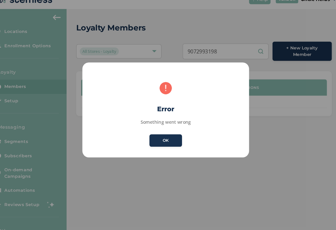
scroll to position [10, 0]
click at [161, 138] on button "OK" at bounding box center [167, 144] width 31 height 12
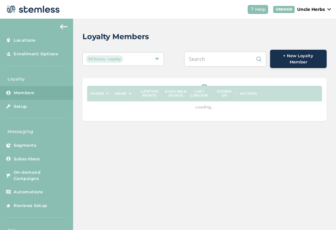
scroll to position [10, 10]
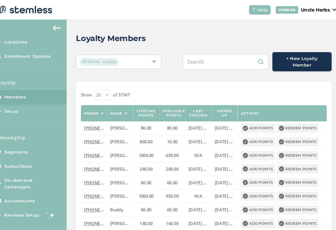
click at [214, 61] on input "text" at bounding box center [225, 59] width 82 height 15
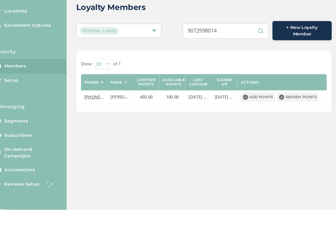
scroll to position [10, 0]
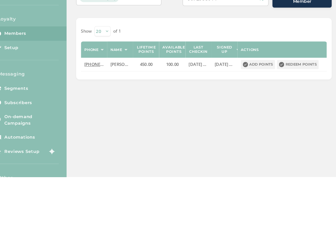
type input "9072998014"
click at [292, 118] on button "Redeem points" at bounding box center [294, 122] width 40 height 9
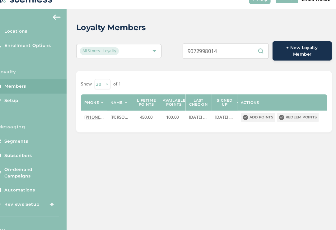
scroll to position [0, 0]
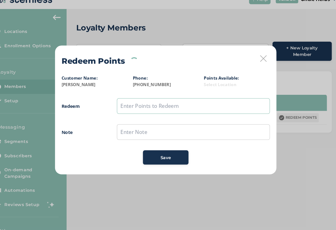
click at [155, 104] on input "text" at bounding box center [194, 111] width 146 height 15
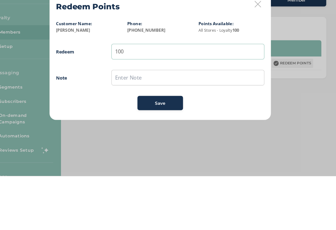
type input "100"
click at [164, 129] on input "text" at bounding box center [194, 136] width 146 height 15
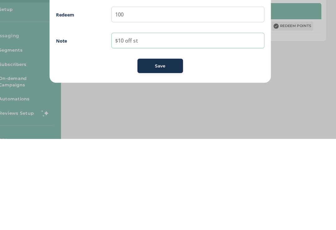
type input "$10 off st"
click at [164, 158] on div "Save" at bounding box center [168, 161] width 34 height 6
